Goal: Task Accomplishment & Management: Manage account settings

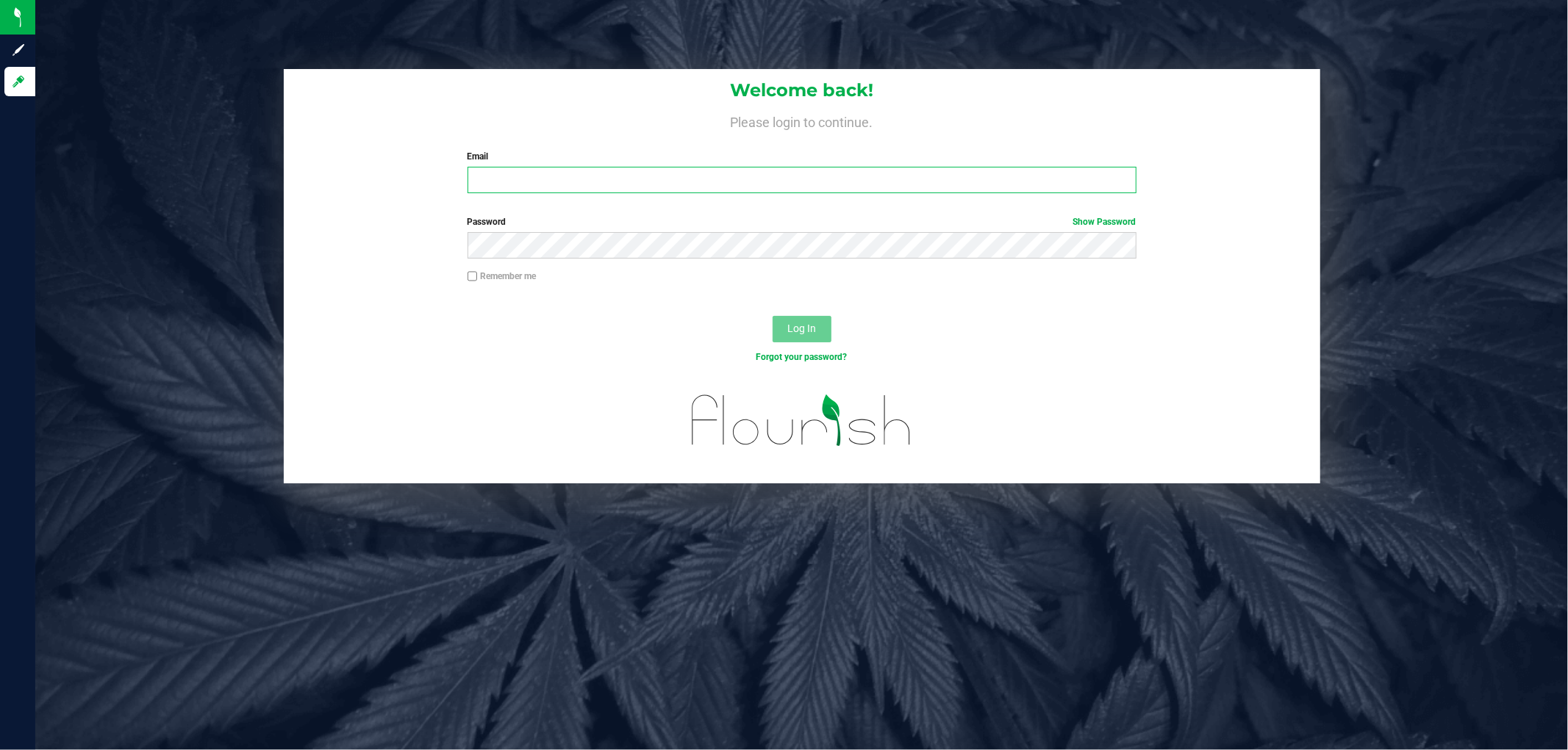
click at [568, 178] on input "Email" at bounding box center [802, 180] width 669 height 26
click at [773, 316] on button "Log In" at bounding box center [802, 329] width 58 height 26
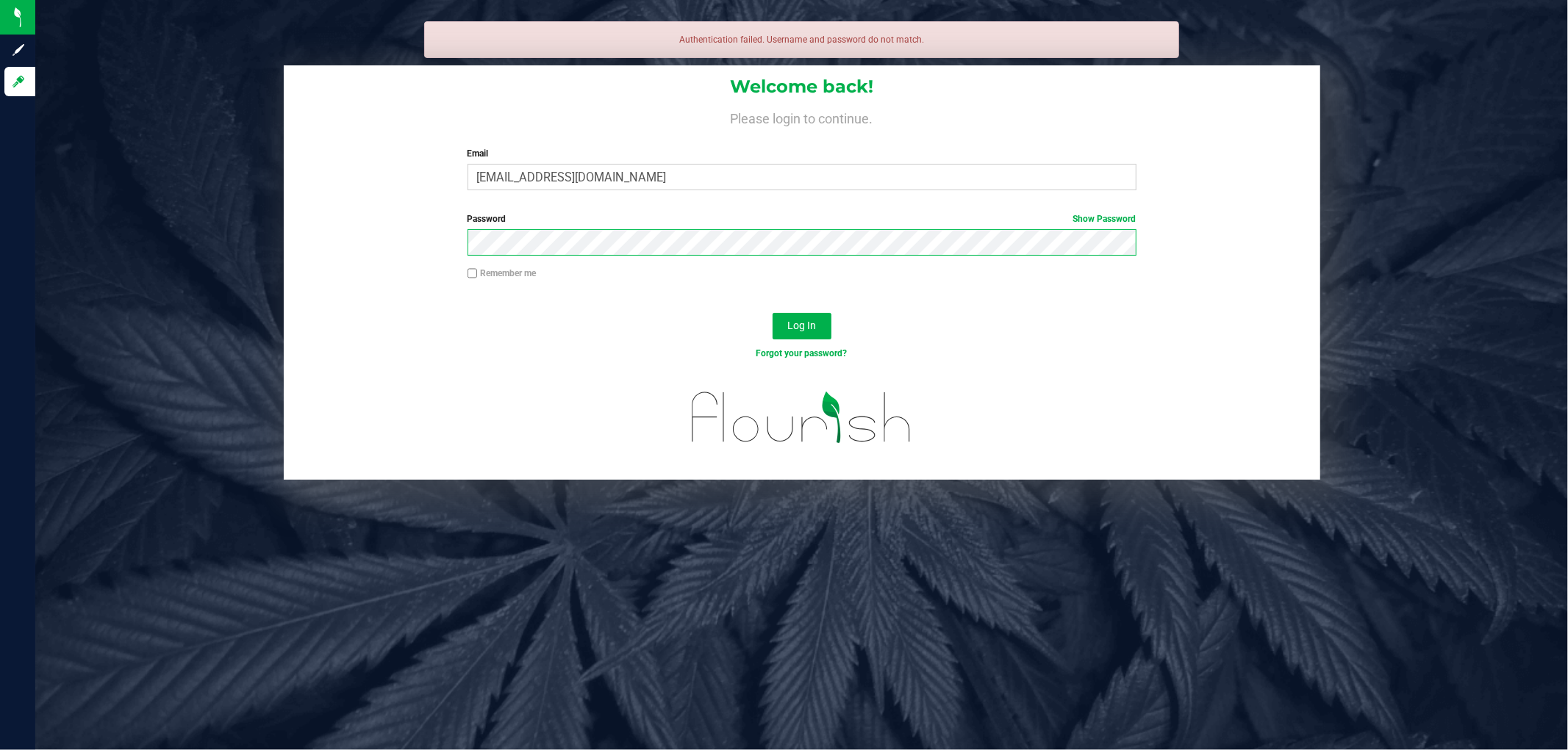
click at [773, 313] on button "Log In" at bounding box center [802, 326] width 58 height 26
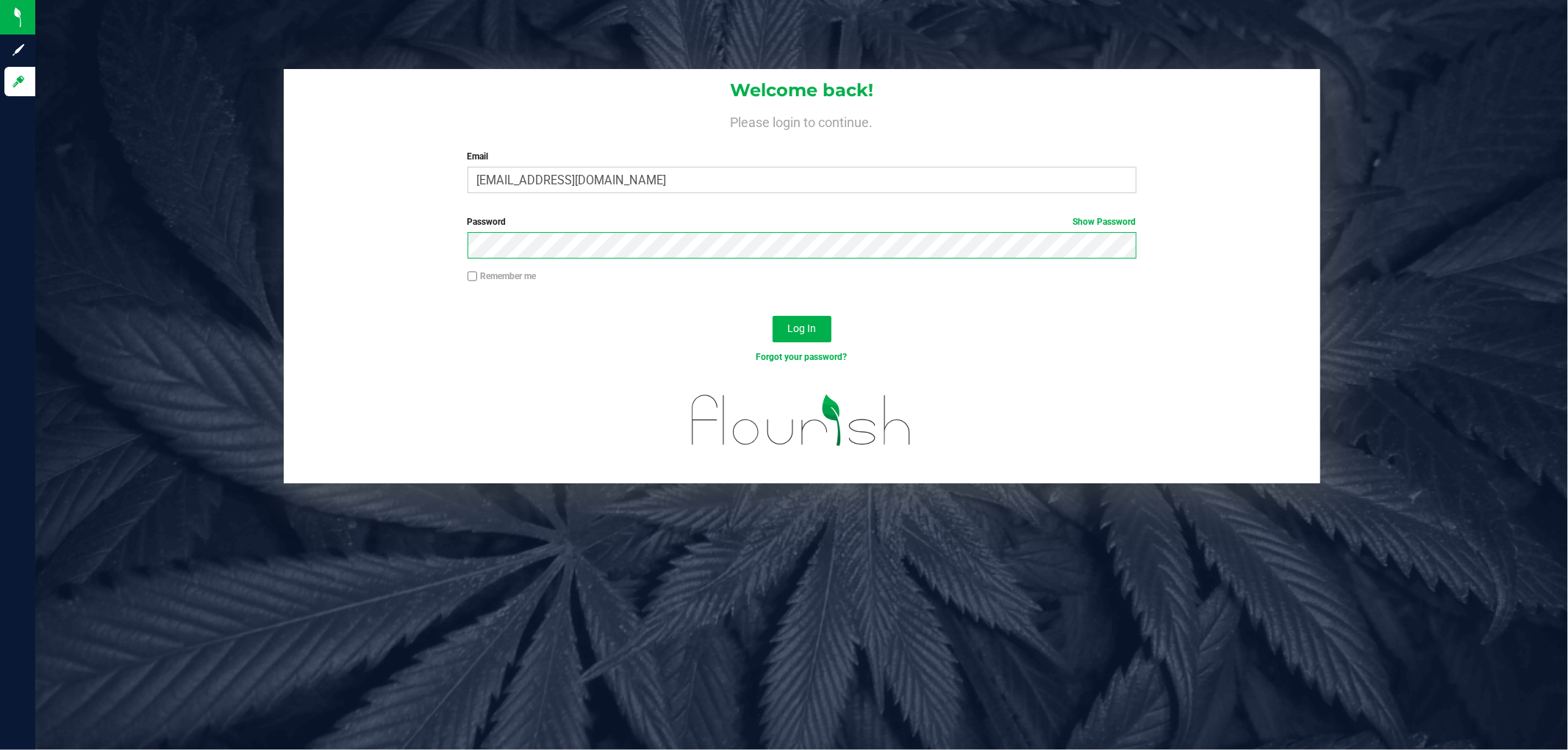
click at [773, 316] on button "Log In" at bounding box center [802, 329] width 58 height 26
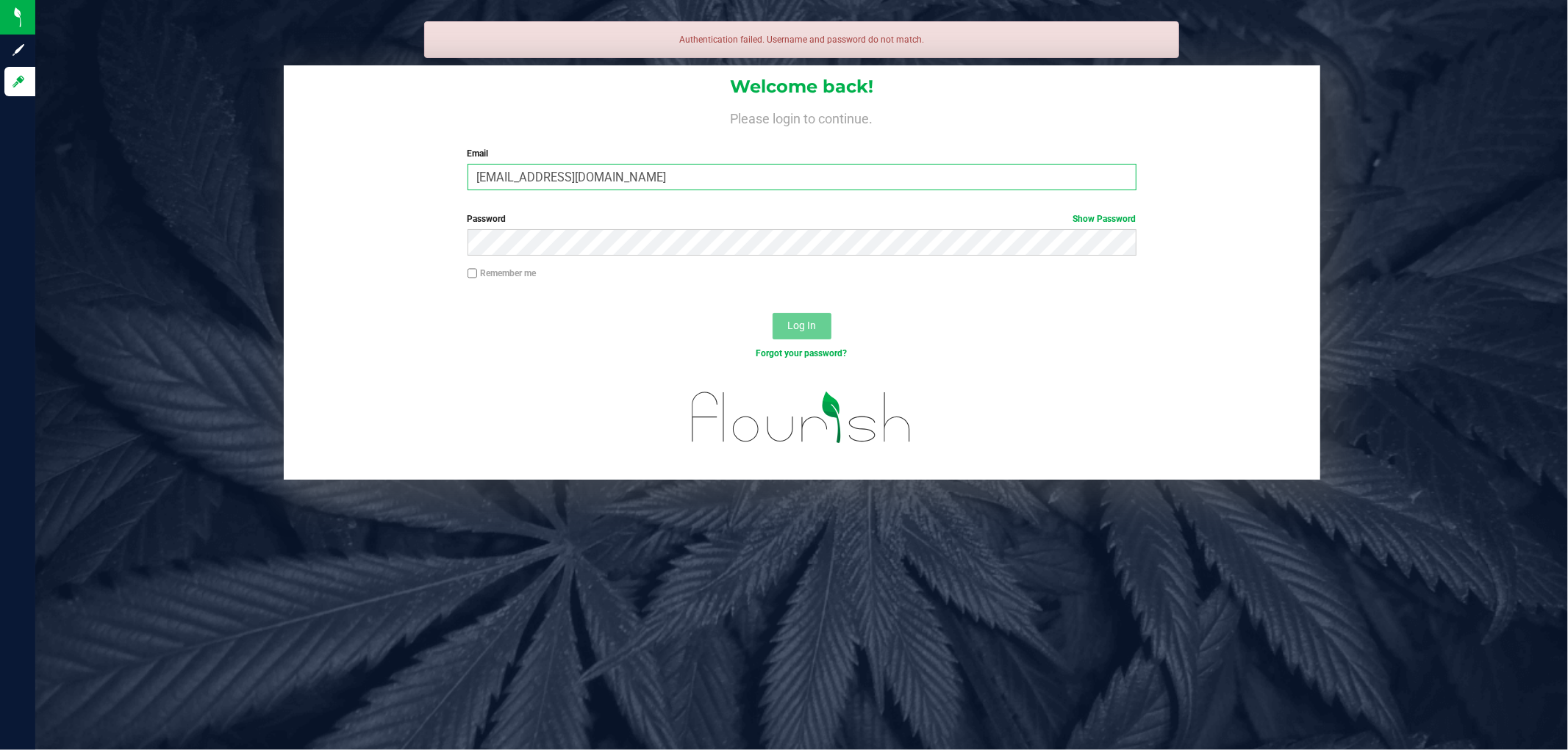
click at [573, 175] on input "[EMAIL_ADDRESS][DOMAIN_NAME]" at bounding box center [802, 177] width 669 height 26
type input "[EMAIL_ADDRESS][DOMAIN_NAME]"
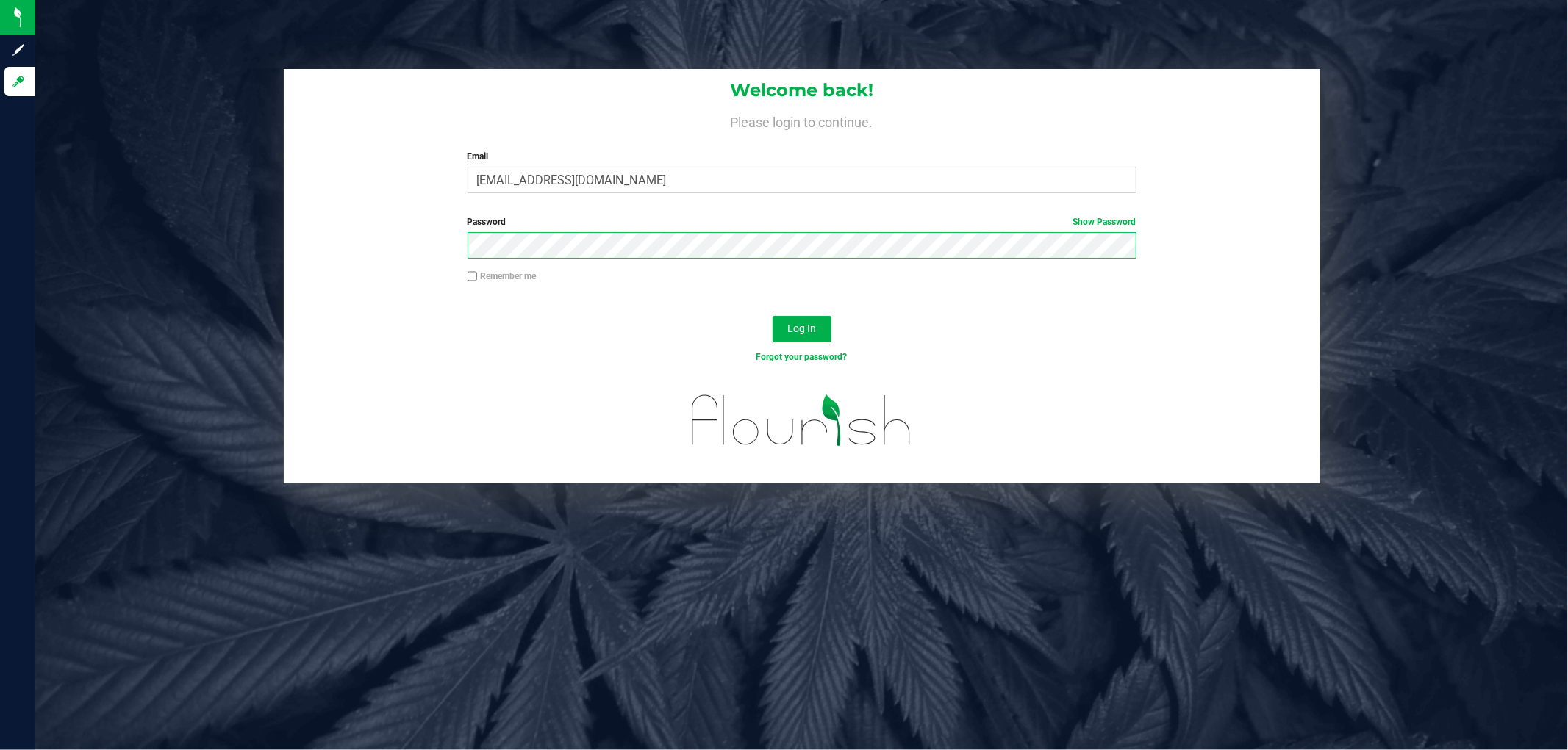
click at [773, 316] on button "Log In" at bounding box center [802, 329] width 58 height 26
